Goal: Information Seeking & Learning: Understand process/instructions

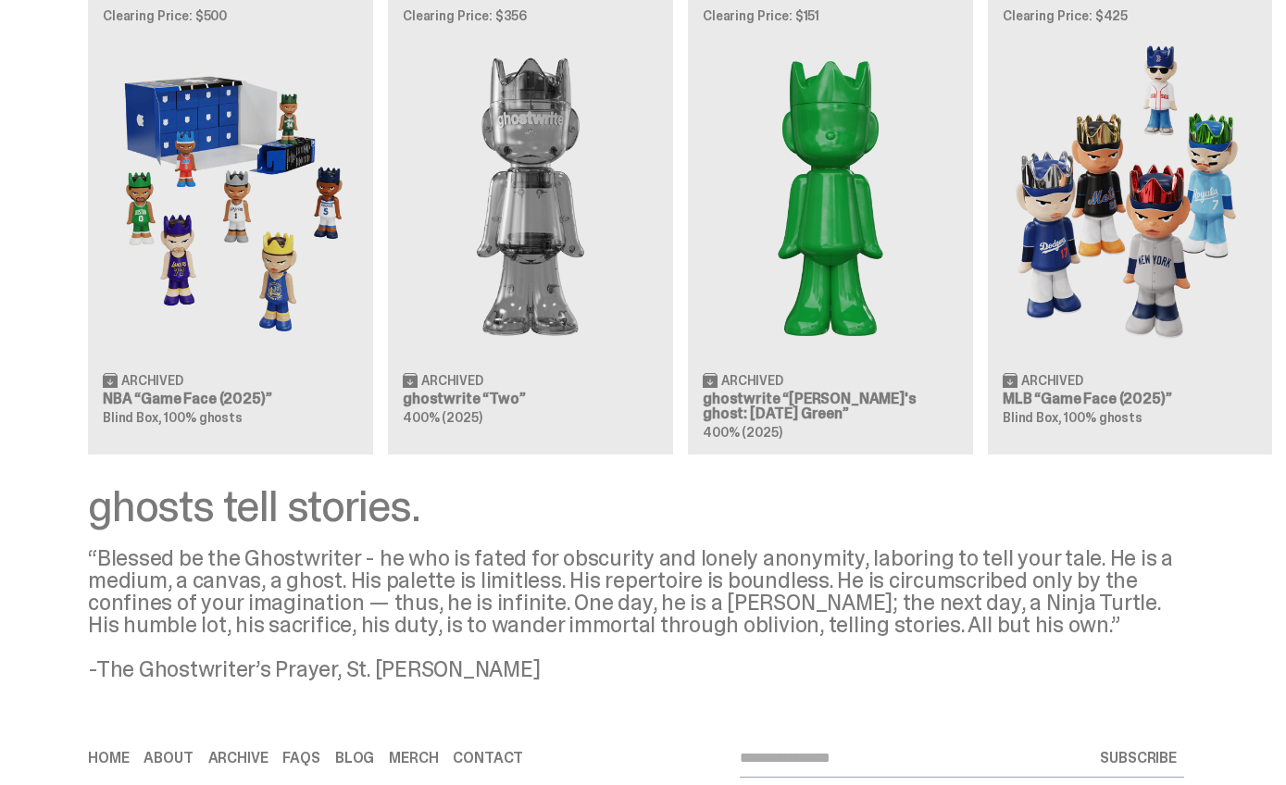
scroll to position [1728, 0]
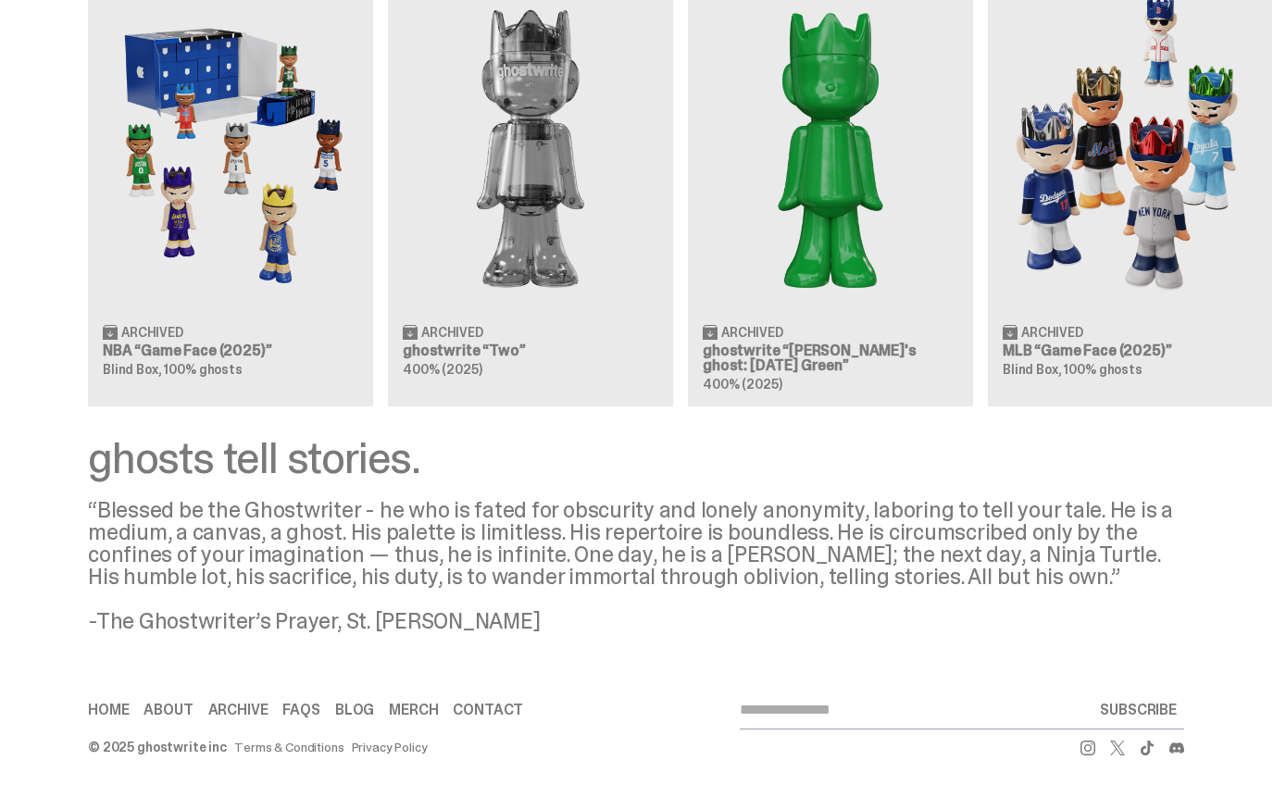
click at [1117, 231] on div "Clearing Price: $500 Archived NBA “Game Face (2025)” Blind Box, 100% ghosts Cle…" at bounding box center [636, 175] width 1272 height 459
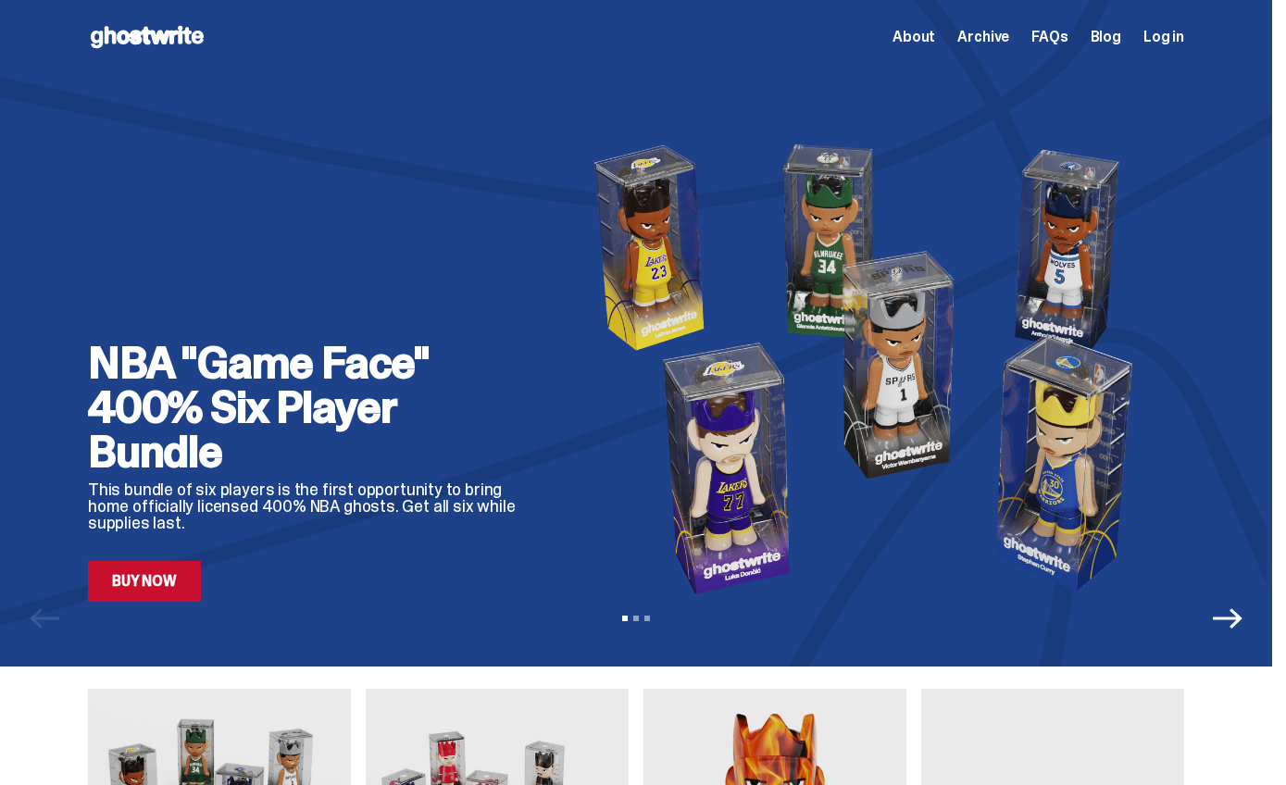
click at [1061, 30] on span "FAQs" at bounding box center [1049, 37] width 36 height 15
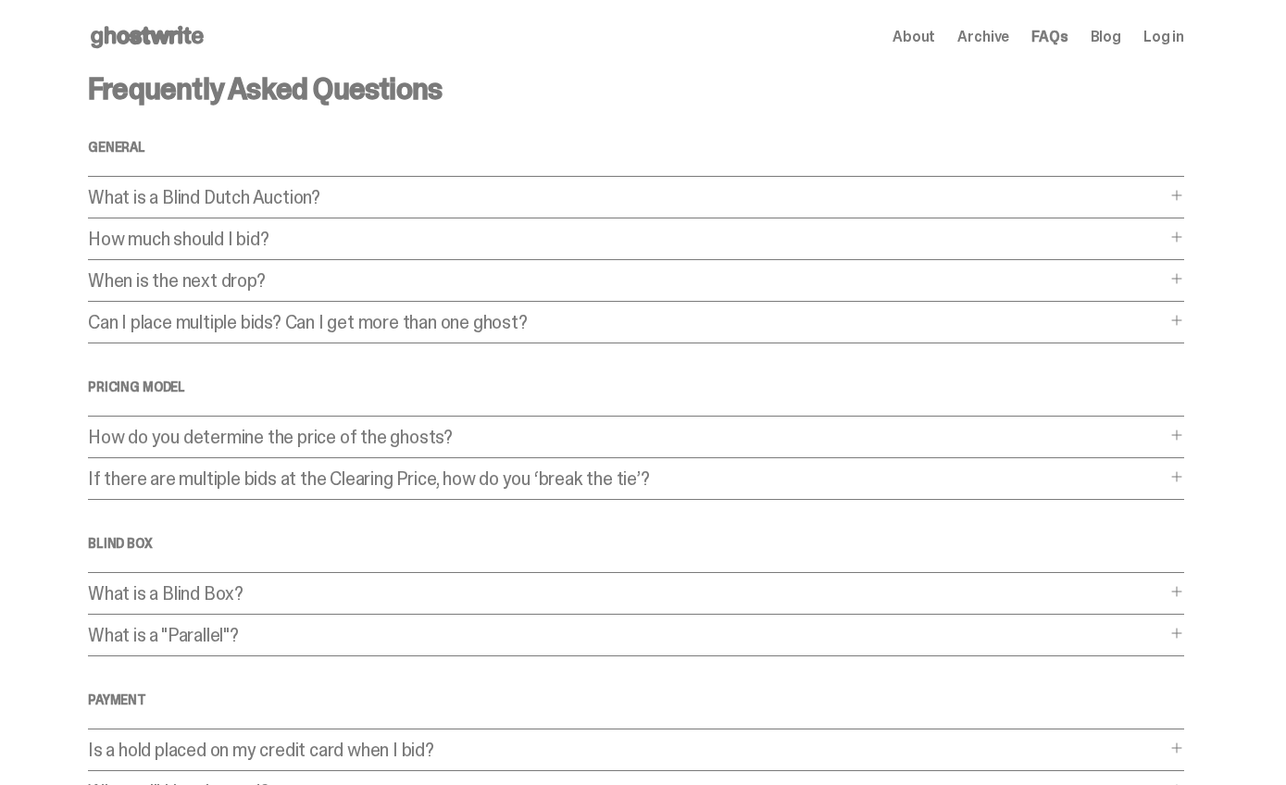
click at [544, 447] on div "How do you determine the price of the ghosts? How do you determine the price of…" at bounding box center [636, 443] width 1096 height 31
click at [551, 435] on p "How do you determine the price of the ghosts?" at bounding box center [627, 437] width 1078 height 19
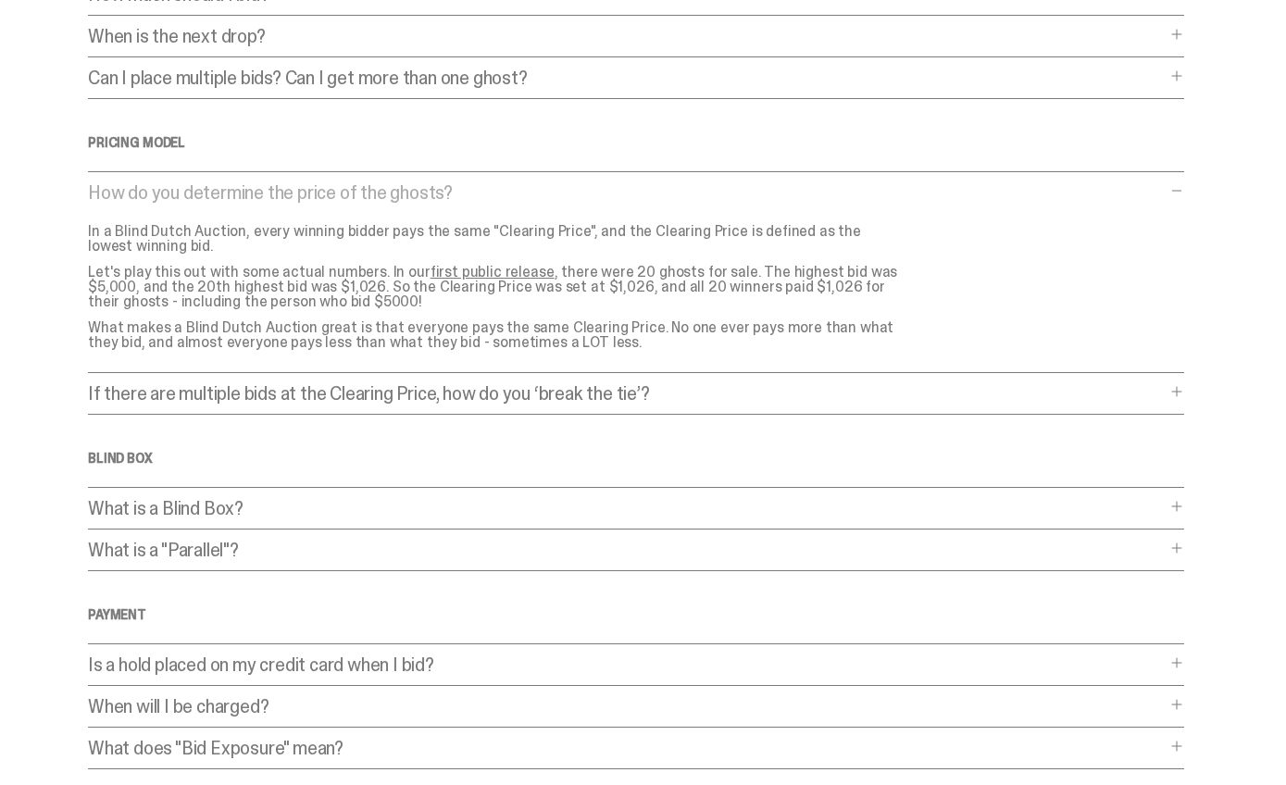
scroll to position [293, 0]
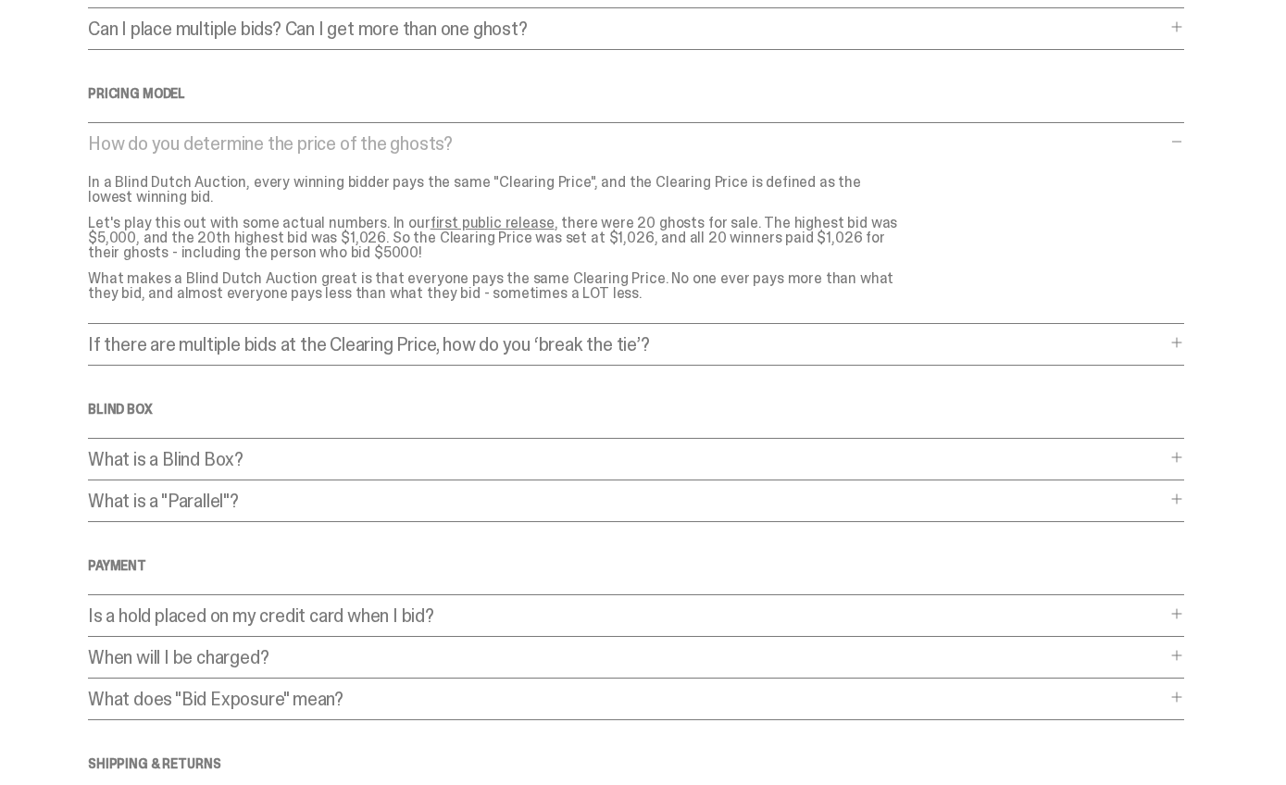
click at [770, 349] on p "If there are multiple bids at the Clearing Price, how do you ‘break the tie’?" at bounding box center [627, 344] width 1078 height 19
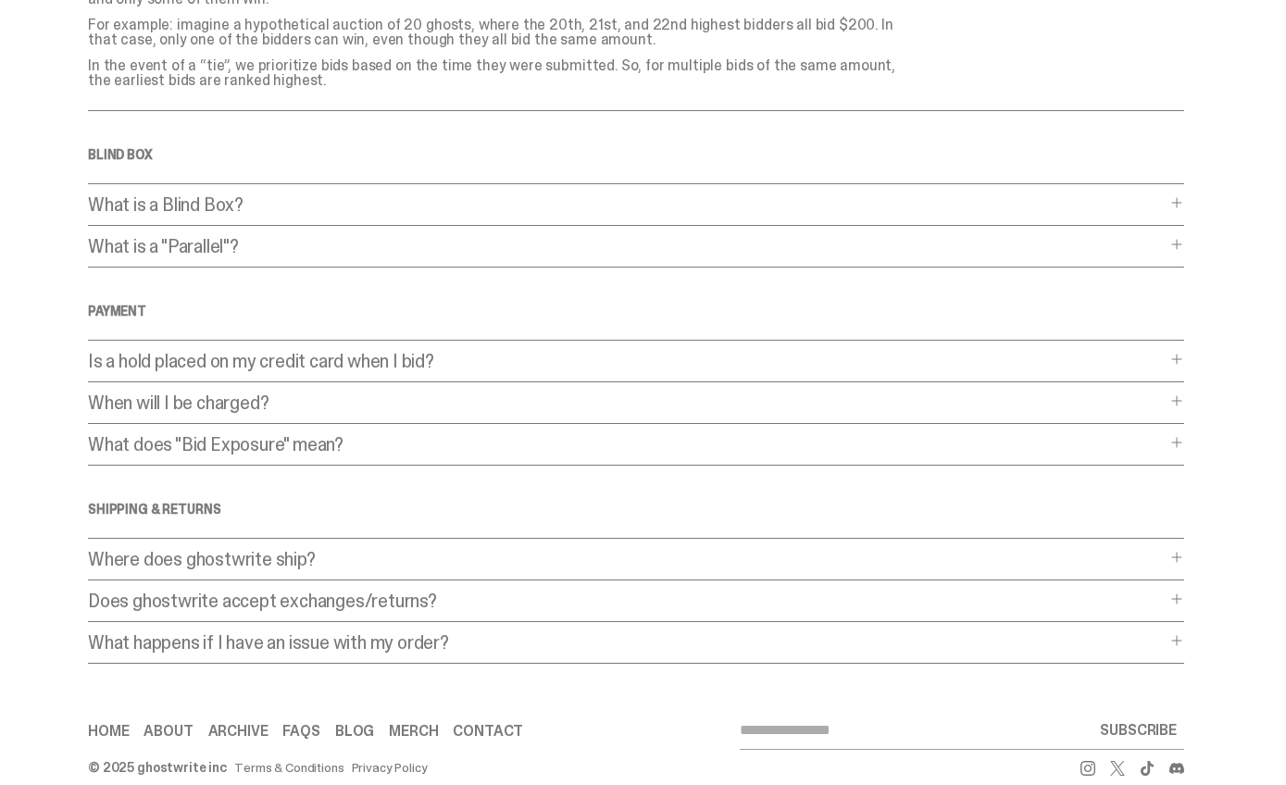
scroll to position [720, 0]
